Goal: Task Accomplishment & Management: Manage account settings

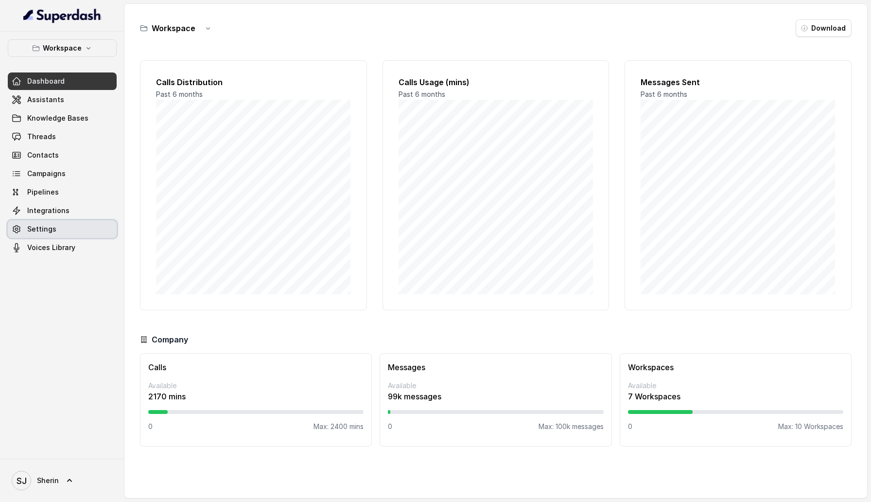
click at [70, 229] on link "Settings" at bounding box center [62, 229] width 109 height 18
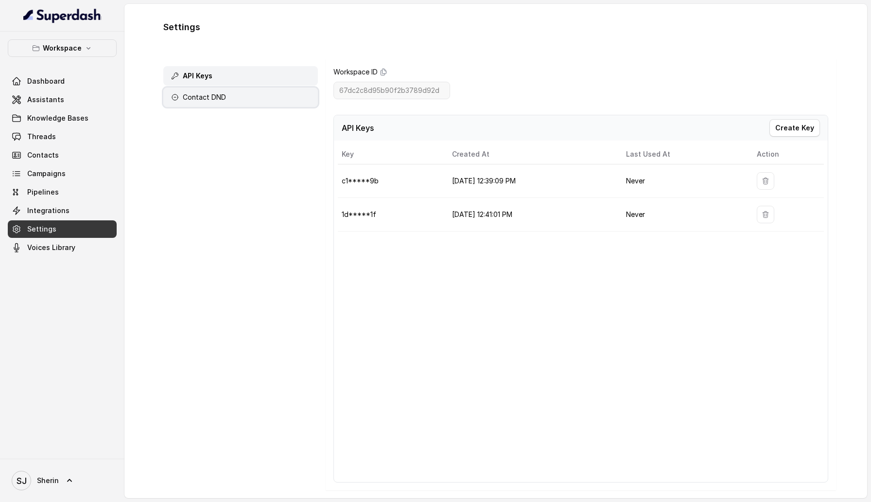
click at [259, 100] on div "Contact DND" at bounding box center [240, 97] width 155 height 19
click at [239, 99] on div "Contact DND" at bounding box center [240, 97] width 155 height 19
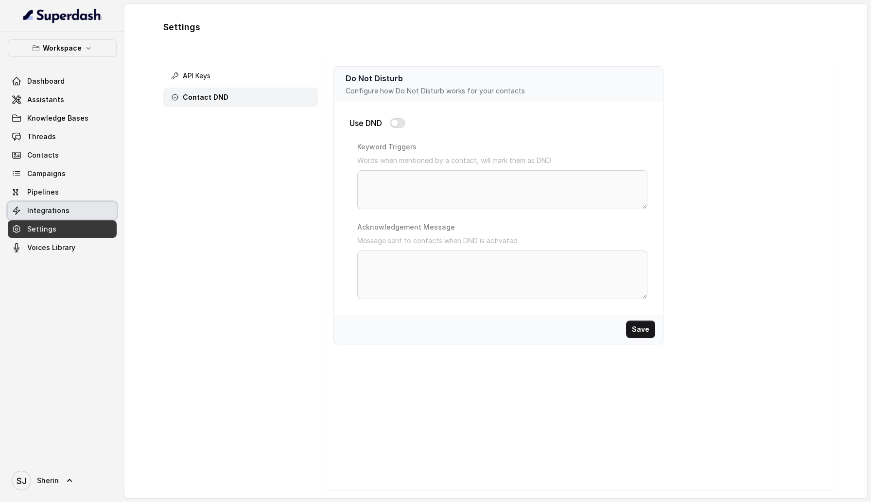
click at [68, 219] on link "Integrations" at bounding box center [62, 211] width 109 height 18
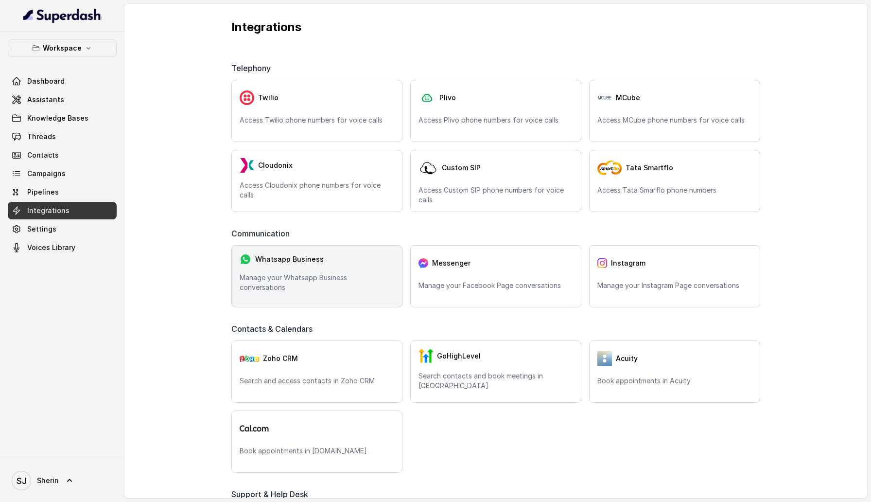
click at [319, 294] on div "Whatsapp Business Manage your Whatsapp Business conversations" at bounding box center [316, 276] width 171 height 62
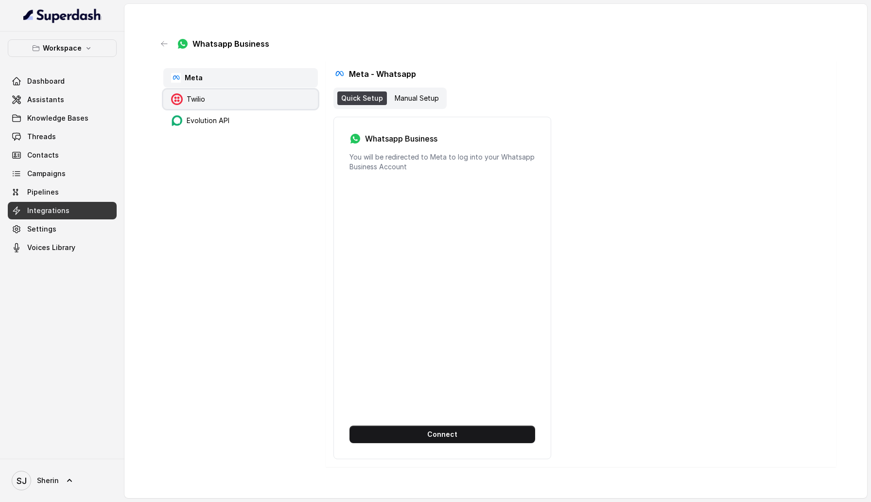
click at [231, 93] on div "Twilio" at bounding box center [240, 98] width 155 height 19
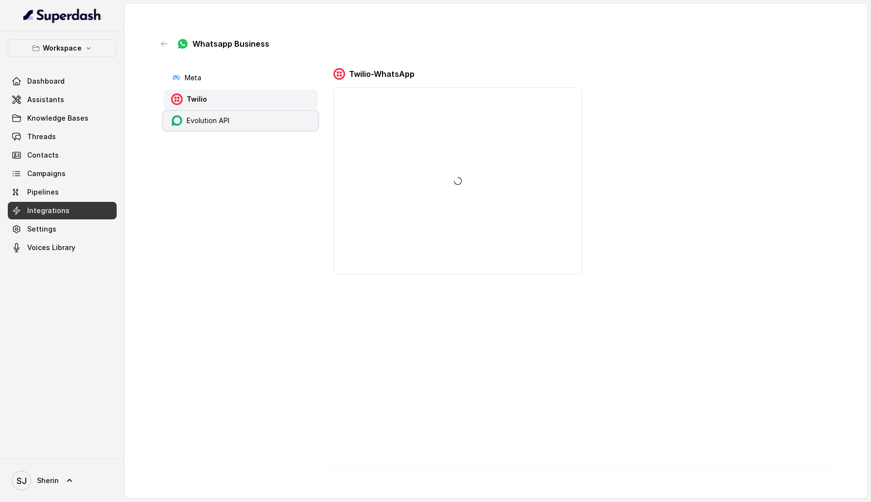
click at [231, 123] on div "Evolution API" at bounding box center [240, 120] width 155 height 19
click at [229, 89] on div "Twilio" at bounding box center [240, 98] width 155 height 19
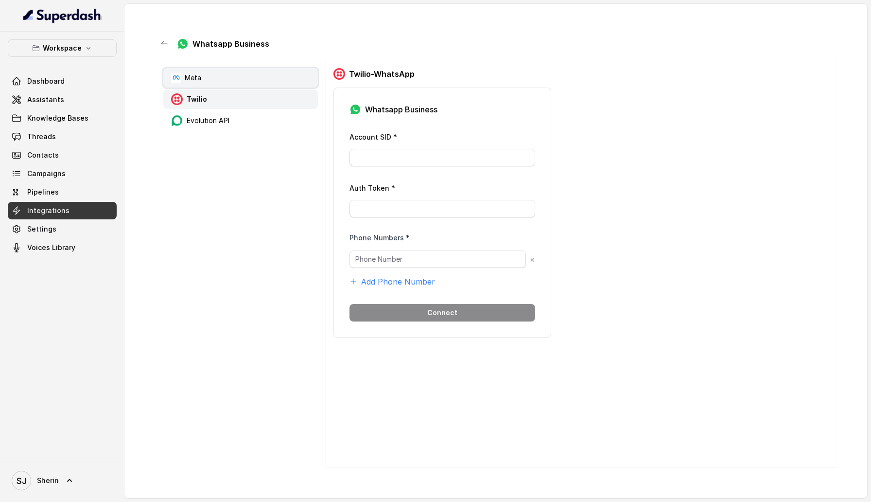
click at [219, 79] on div "Meta" at bounding box center [240, 77] width 155 height 19
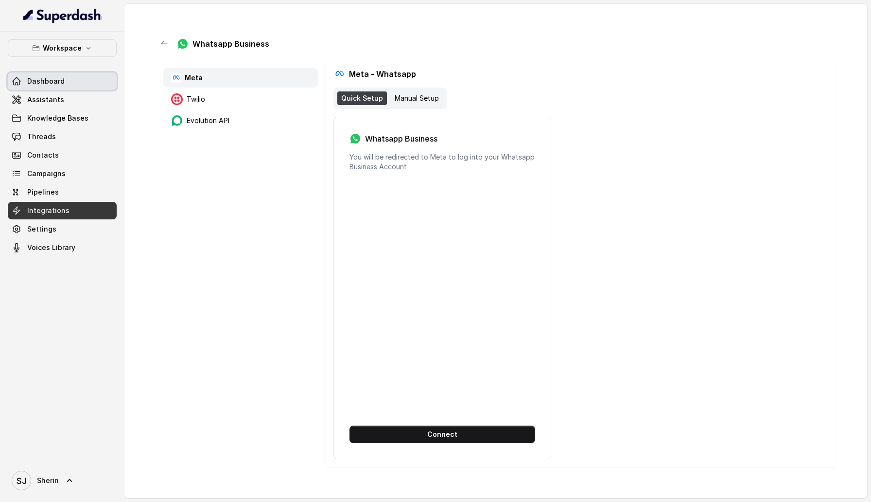
click at [77, 80] on link "Dashboard" at bounding box center [62, 81] width 109 height 18
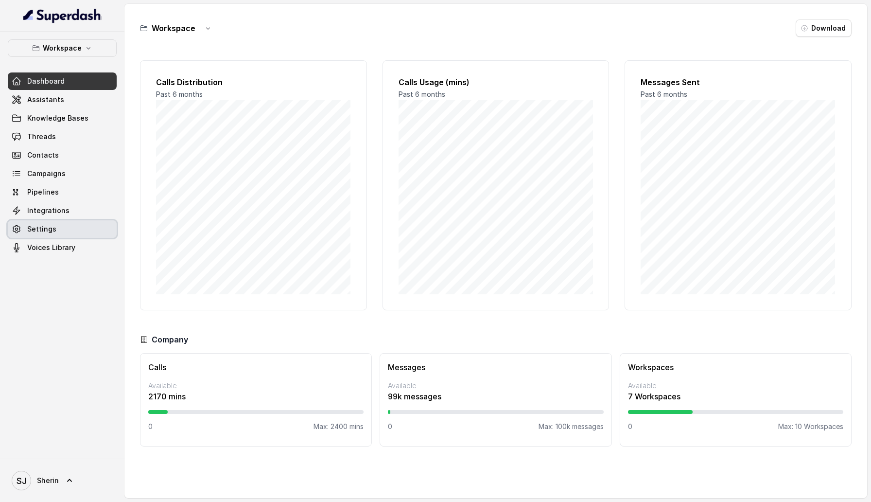
click at [90, 223] on link "Settings" at bounding box center [62, 229] width 109 height 18
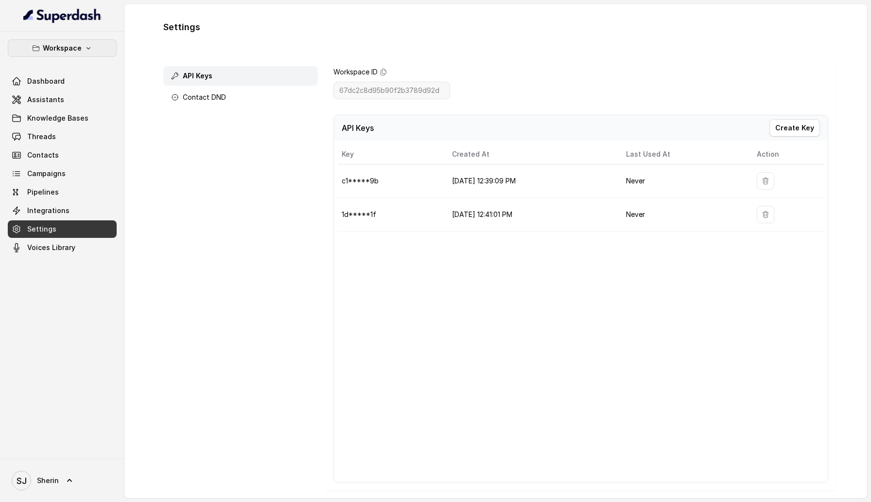
click at [80, 54] on button "Workspace" at bounding box center [62, 48] width 109 height 18
click at [254, 212] on div "Workspace Dashboard Assistants Knowledge Bases Threads Contacts Campaigns Pipel…" at bounding box center [435, 251] width 871 height 502
click at [91, 253] on link "Voices Library" at bounding box center [62, 248] width 109 height 18
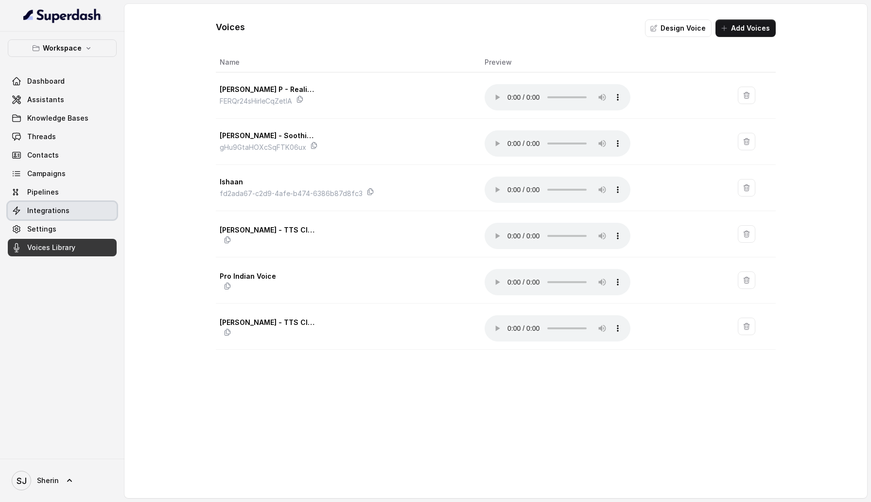
click at [78, 210] on link "Integrations" at bounding box center [62, 211] width 109 height 18
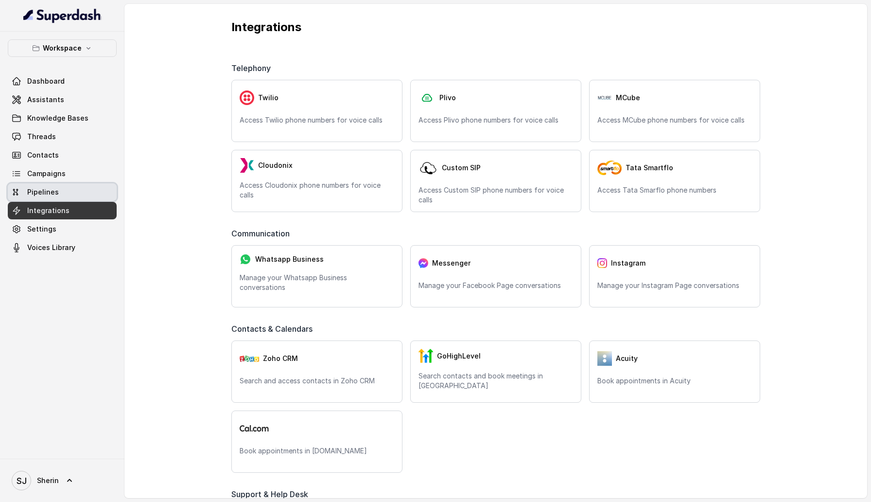
click at [89, 187] on link "Pipelines" at bounding box center [62, 192] width 109 height 18
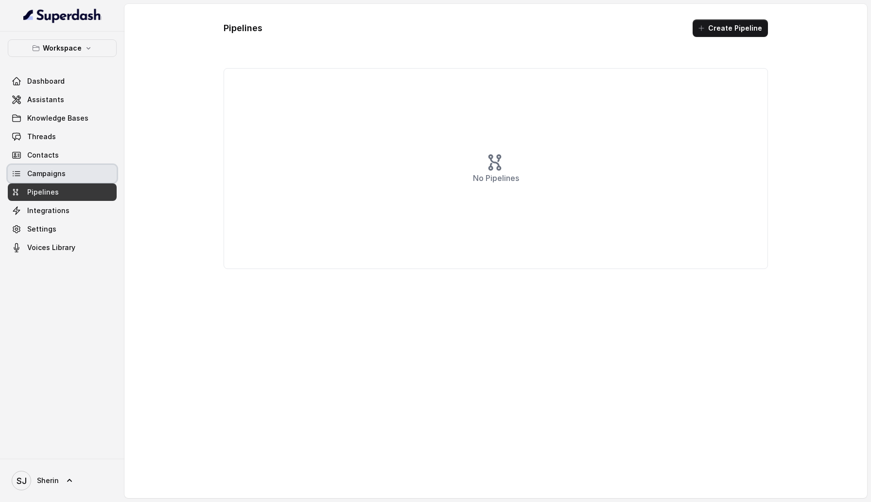
click at [87, 177] on link "Campaigns" at bounding box center [62, 174] width 109 height 18
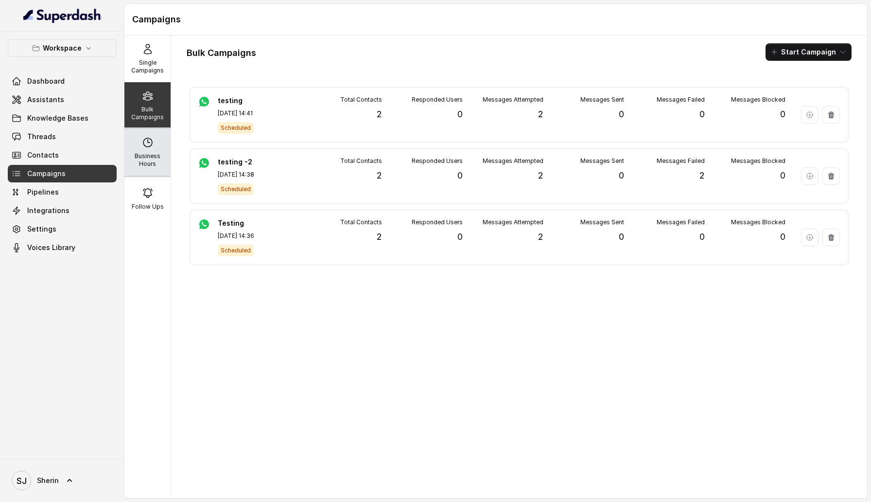
click at [144, 157] on p "Business Hours" at bounding box center [147, 160] width 38 height 16
select select "Asia/Kolkata"
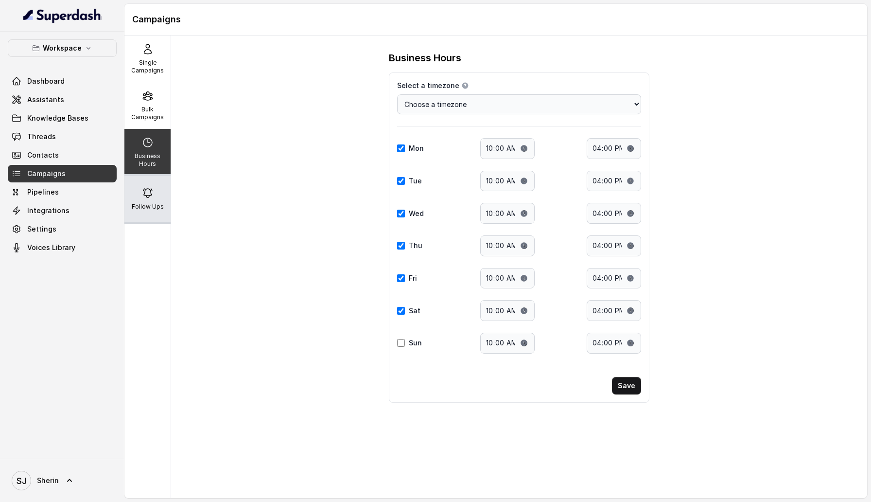
click at [155, 185] on div "Follow Ups" at bounding box center [147, 199] width 46 height 47
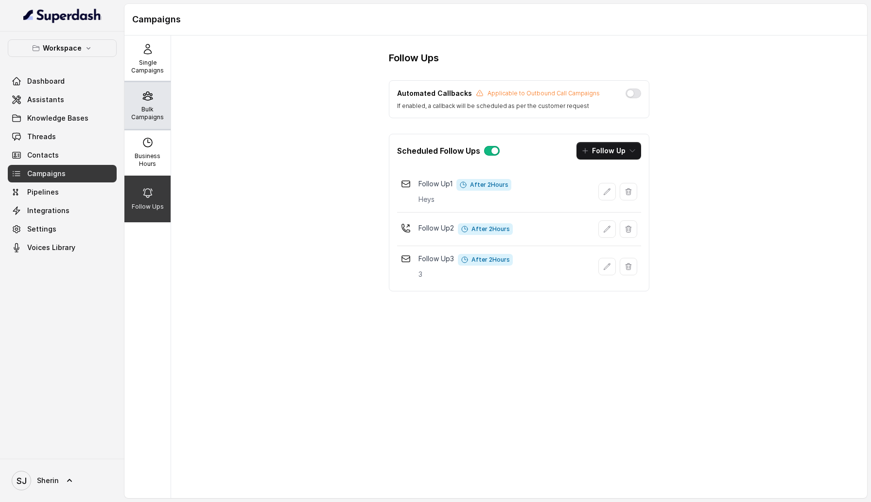
click at [157, 85] on div "Bulk Campaigns" at bounding box center [147, 105] width 46 height 47
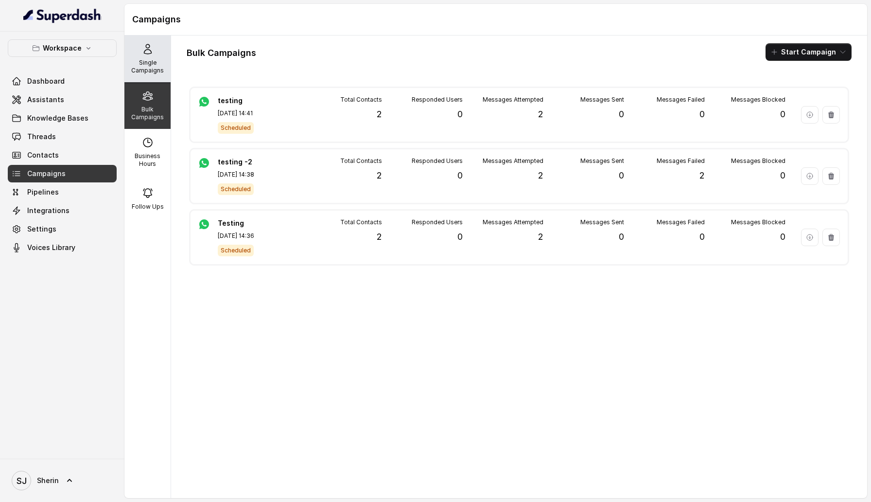
click at [148, 61] on p "Single Campaigns" at bounding box center [147, 67] width 38 height 16
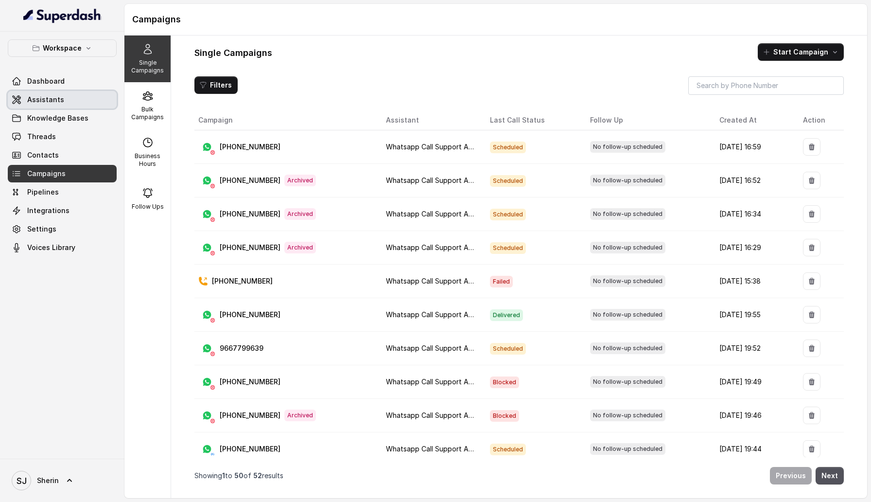
click at [67, 106] on link "Assistants" at bounding box center [62, 100] width 109 height 18
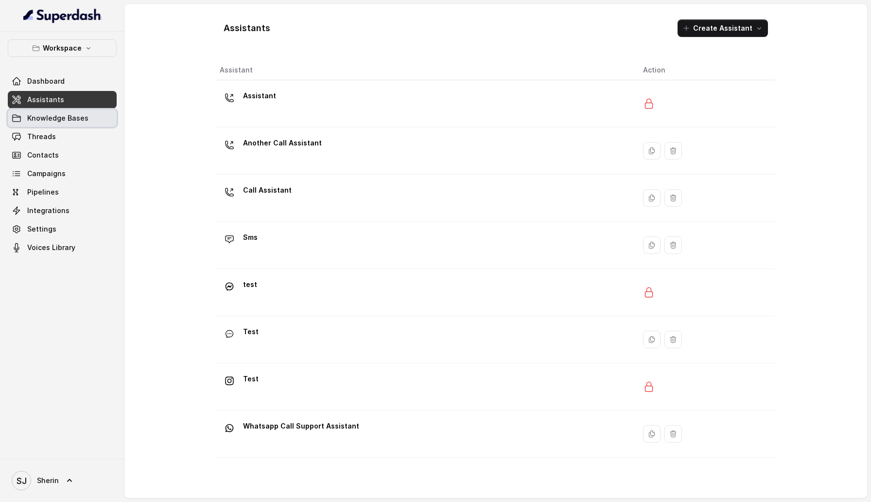
click at [68, 125] on link "Knowledge Bases" at bounding box center [62, 118] width 109 height 18
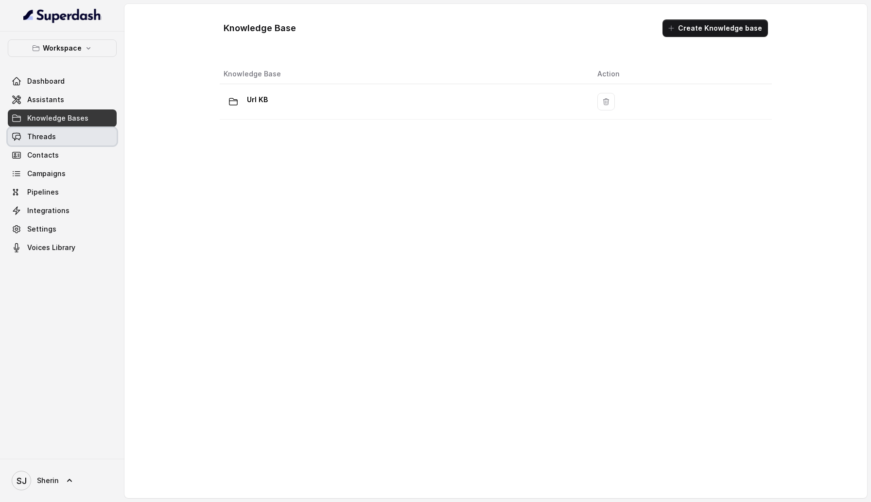
click at [64, 138] on link "Threads" at bounding box center [62, 137] width 109 height 18
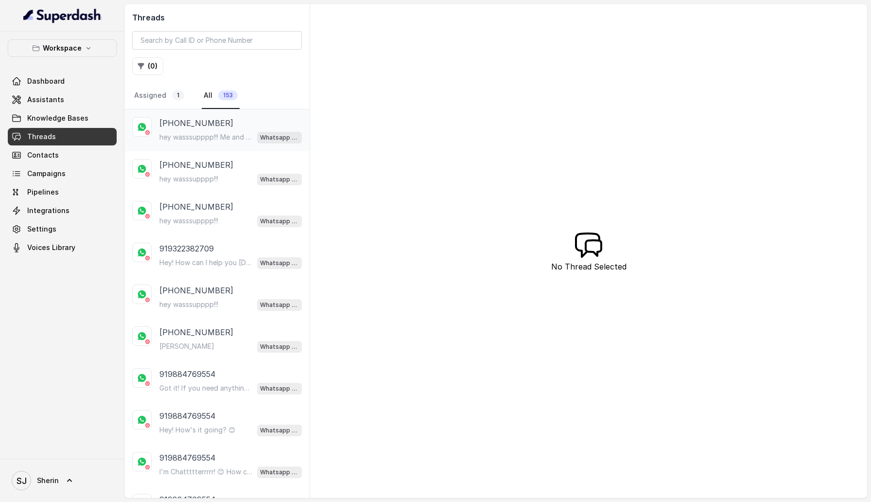
click at [155, 132] on div "+919967159549 hey wasssupppp!!! Me and you Whatsapp Call Support Assistant" at bounding box center [216, 130] width 185 height 42
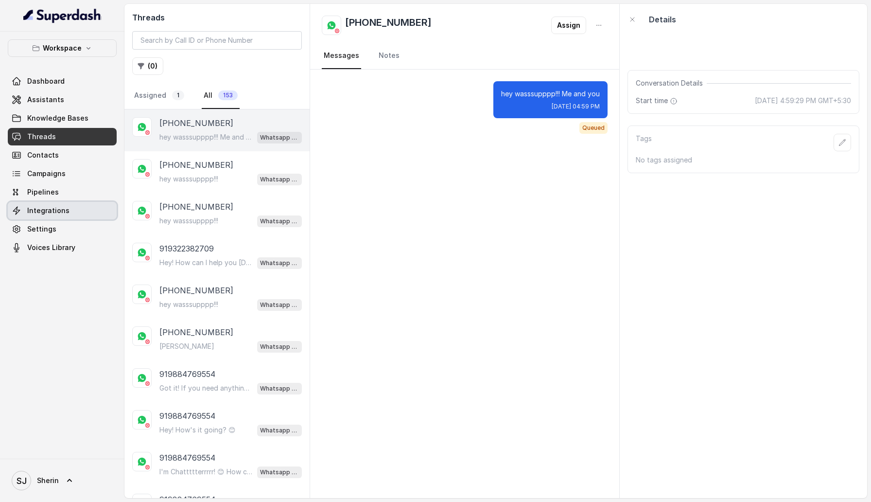
click at [41, 211] on span "Integrations" at bounding box center [48, 211] width 42 height 10
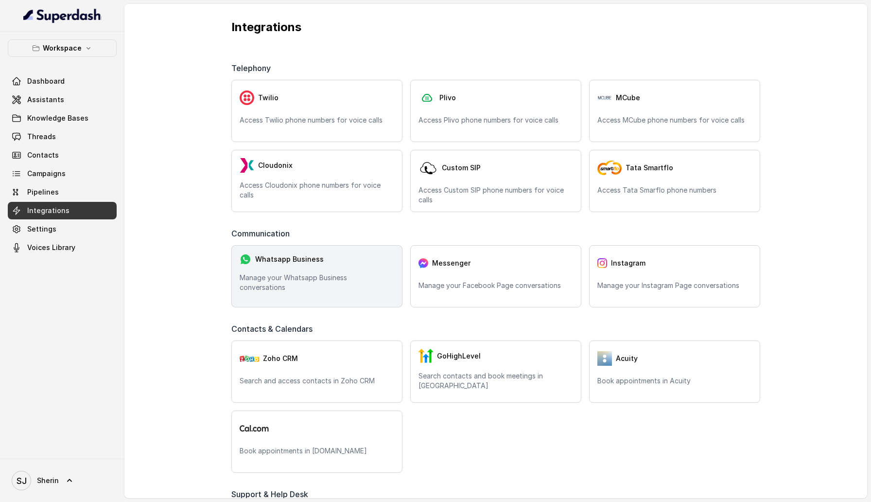
click at [333, 265] on div "Whatsapp Business" at bounding box center [317, 259] width 155 height 12
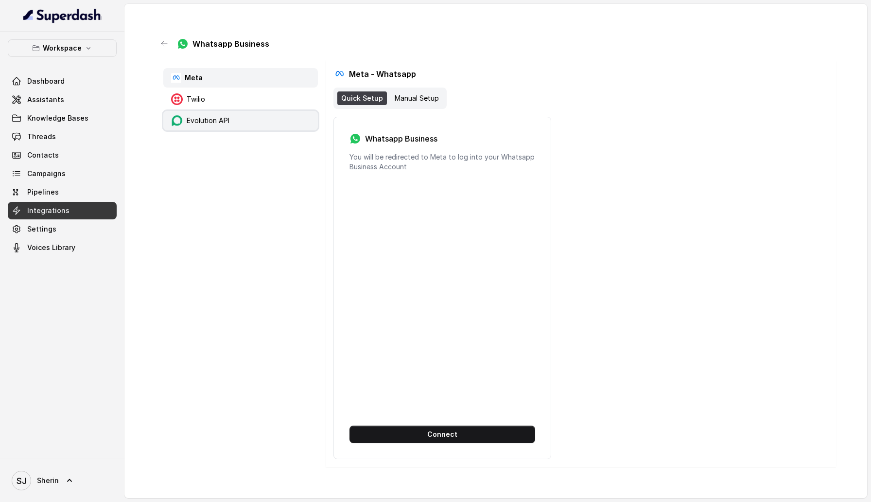
click at [214, 115] on div "Evolution API" at bounding box center [200, 121] width 58 height 12
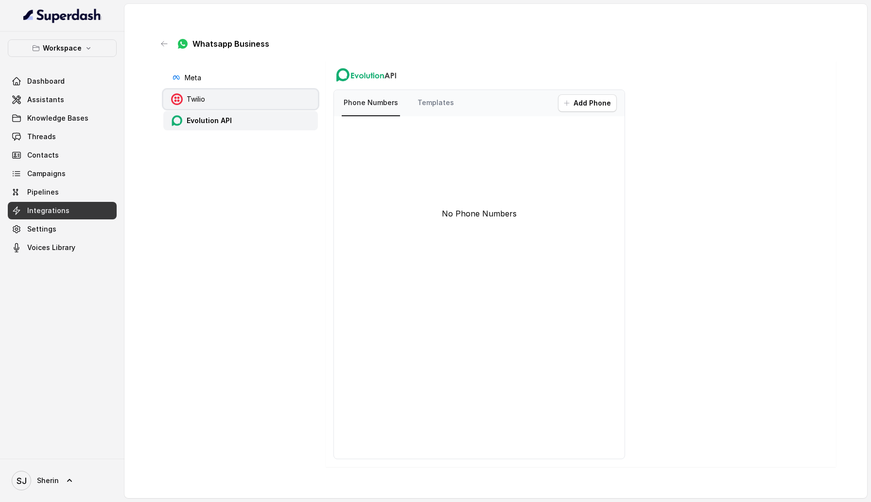
click at [181, 105] on icon at bounding box center [177, 99] width 12 height 12
click at [181, 118] on img at bounding box center [177, 121] width 12 height 12
